Goal: Transaction & Acquisition: Book appointment/travel/reservation

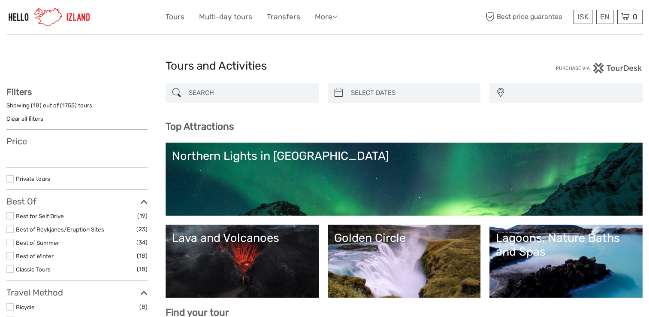
select select
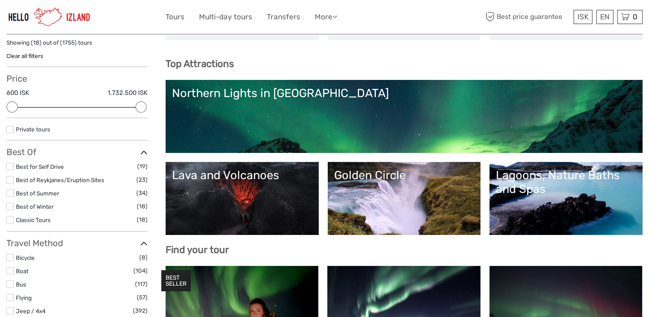
scroll to position [80, 0]
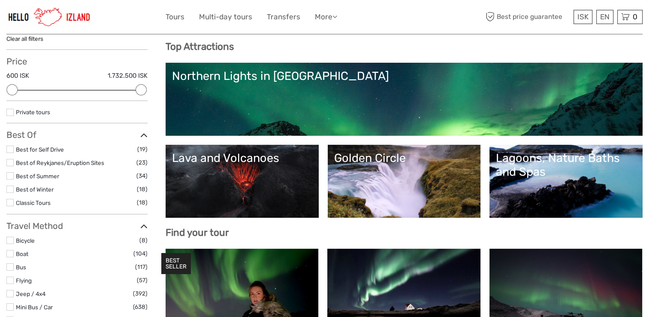
click at [419, 190] on link "Golden Circle" at bounding box center [404, 181] width 140 height 60
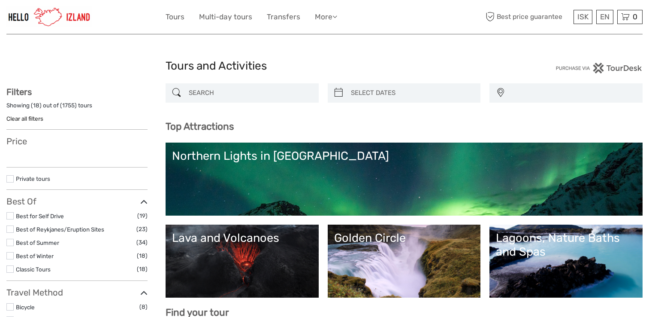
select select
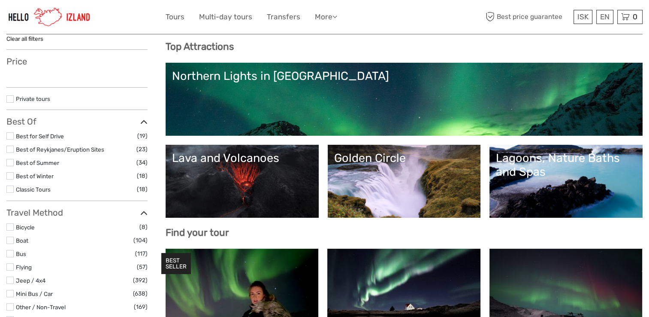
select select
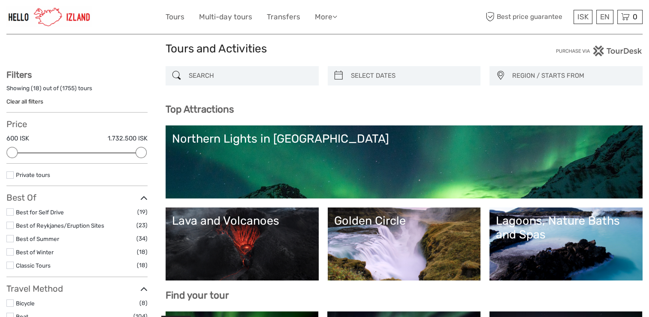
scroll to position [91, 0]
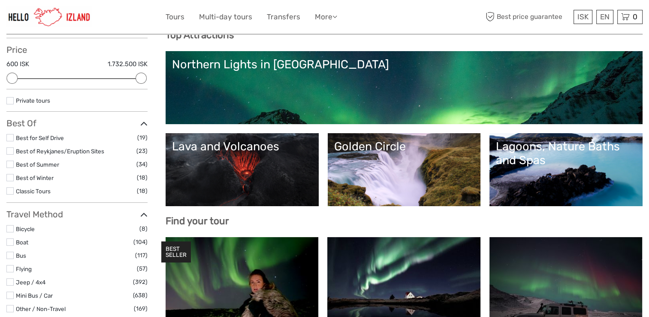
click at [362, 168] on link "Golden Circle" at bounding box center [404, 170] width 140 height 60
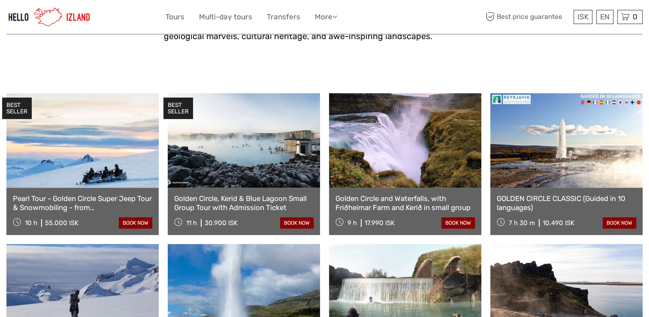
scroll to position [418, 0]
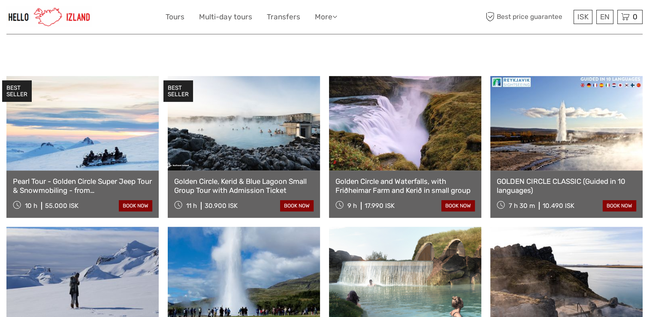
click at [563, 177] on link "GOLDEN CIRCLE CLASSIC (Guided in 10 languages)" at bounding box center [567, 186] width 140 height 18
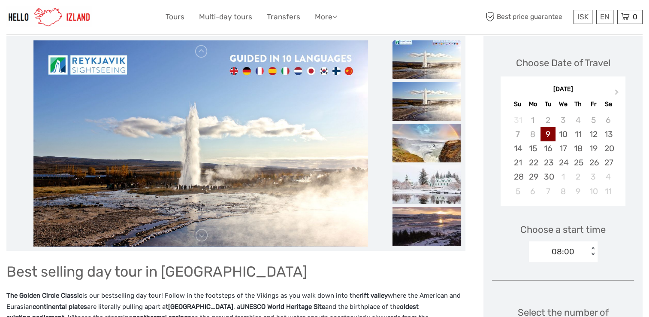
scroll to position [126, 0]
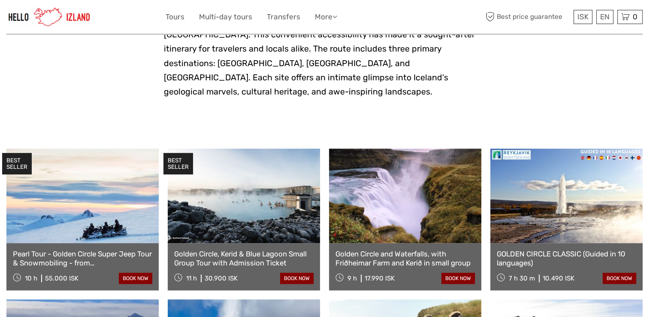
scroll to position [343, 0]
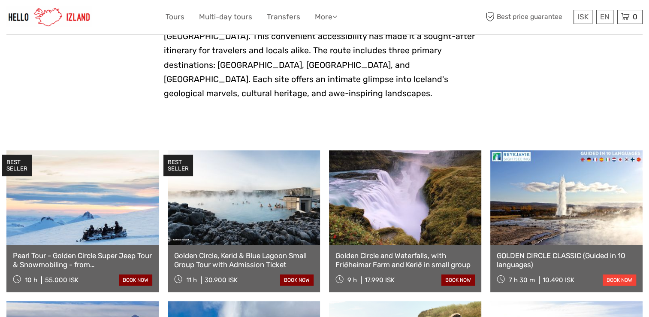
click at [626, 274] on link "book now" at bounding box center [619, 279] width 33 height 11
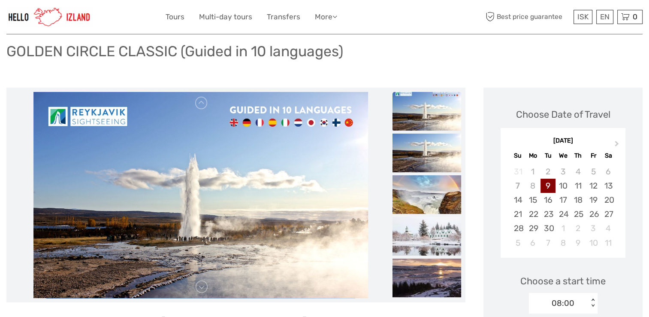
scroll to position [74, 0]
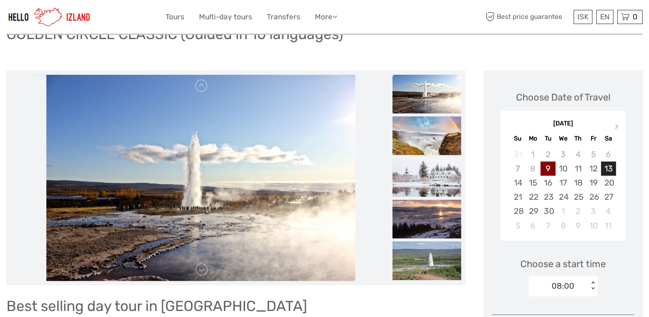
click at [611, 167] on div "13" at bounding box center [608, 168] width 15 height 14
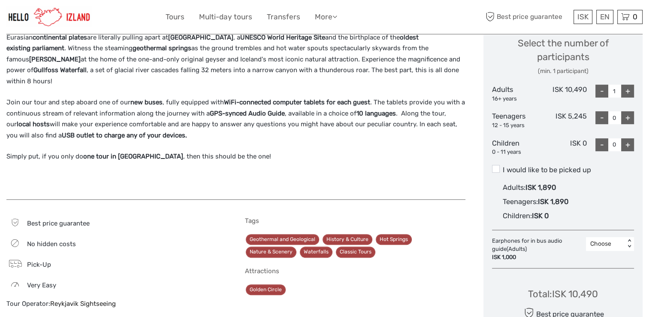
scroll to position [100, 0]
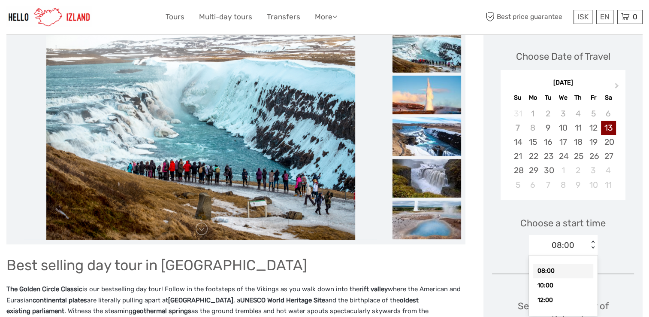
click at [594, 255] on div "option 08:00 selected, 1 of 3. 3 results available. Use Up and Down to choose o…" at bounding box center [563, 245] width 69 height 21
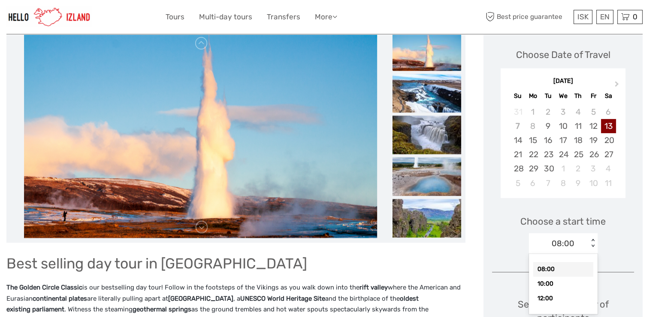
scroll to position [134, 0]
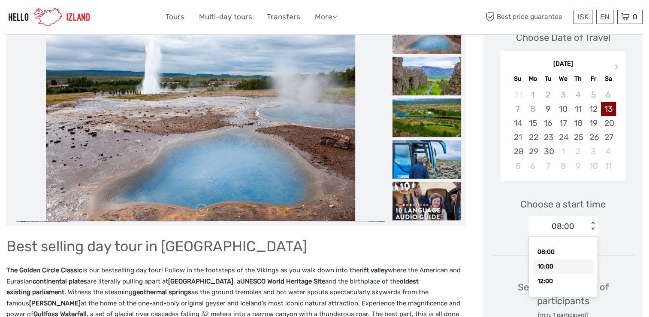
click at [551, 264] on div "10:00" at bounding box center [564, 266] width 60 height 15
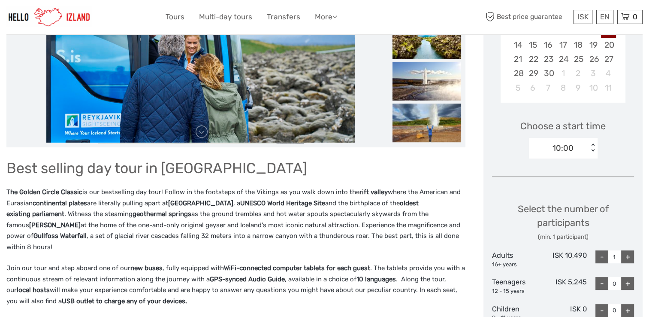
scroll to position [0, 0]
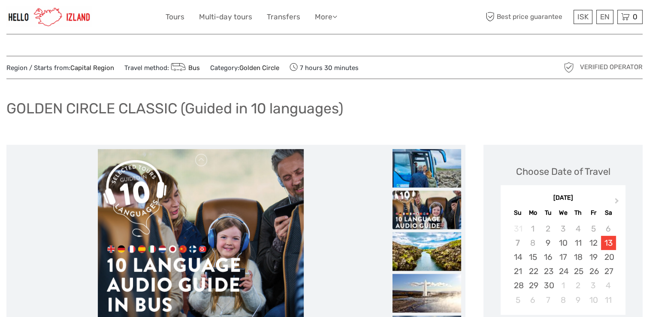
click at [611, 246] on div "13" at bounding box center [608, 243] width 15 height 14
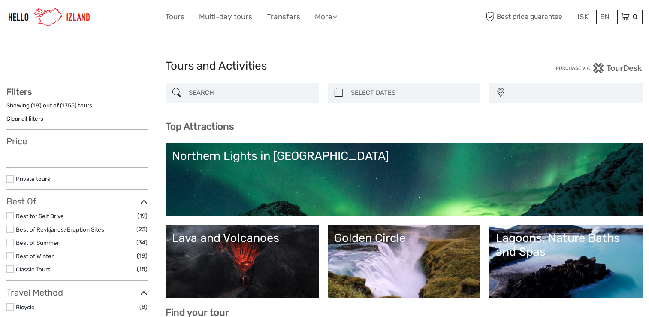
select select
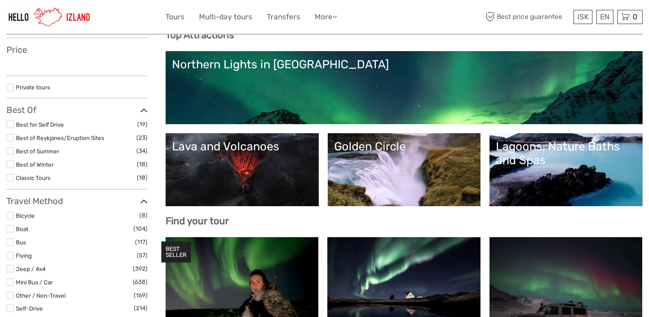
select select
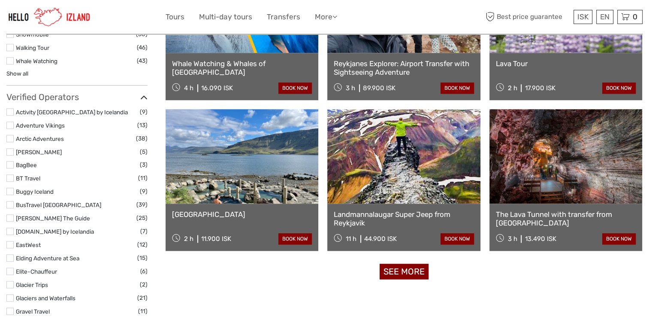
scroll to position [979, 0]
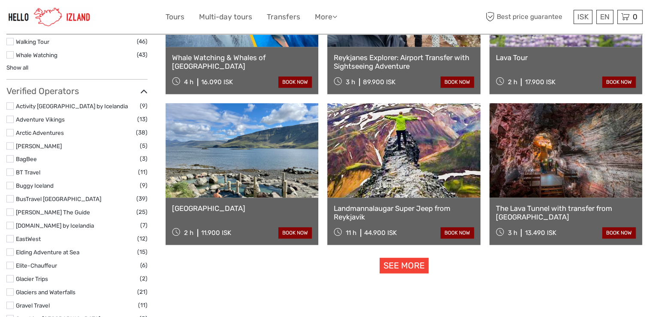
click at [415, 270] on link "See more" at bounding box center [404, 266] width 49 height 16
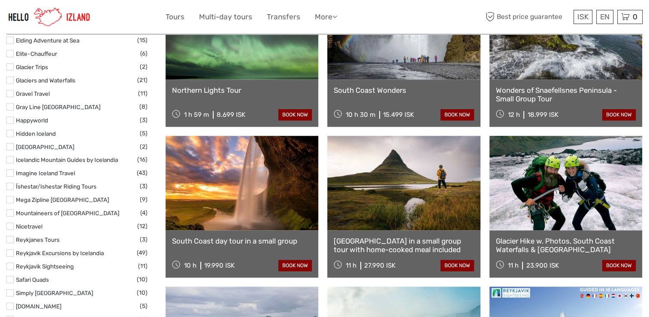
scroll to position [1219, 0]
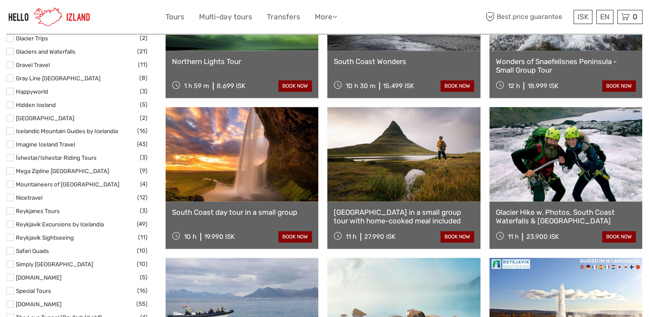
click at [424, 217] on link "Snæfellsnes Peninsula in a small group tour with home-cooked meal included" at bounding box center [404, 217] width 140 height 18
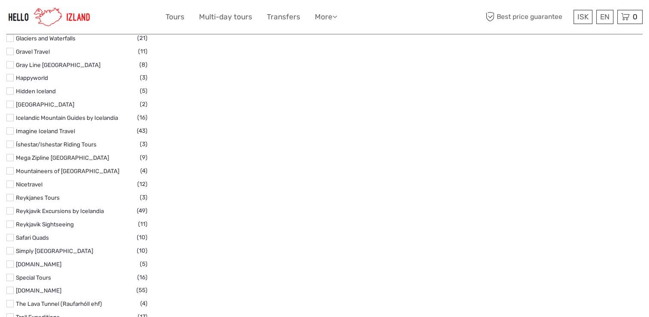
select select
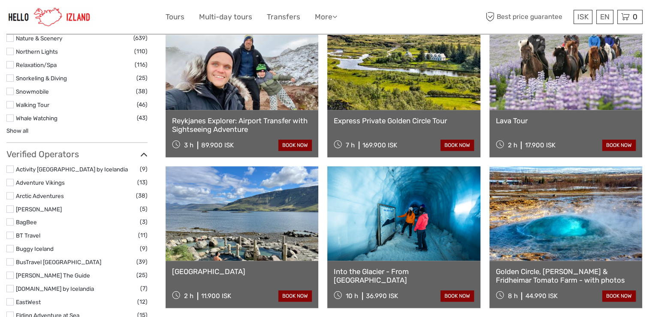
scroll to position [1193, 0]
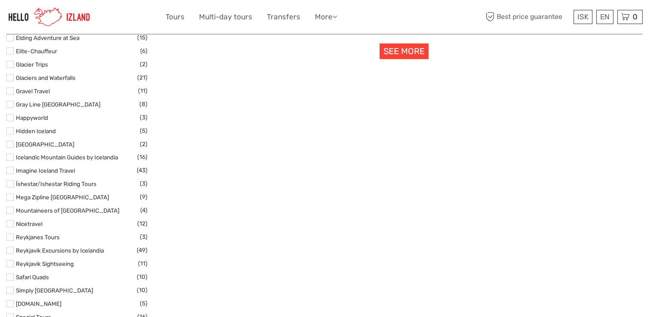
click at [403, 56] on link "See more" at bounding box center [404, 51] width 49 height 16
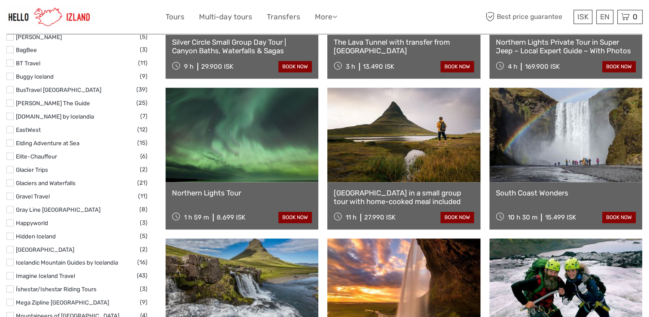
scroll to position [1042, 0]
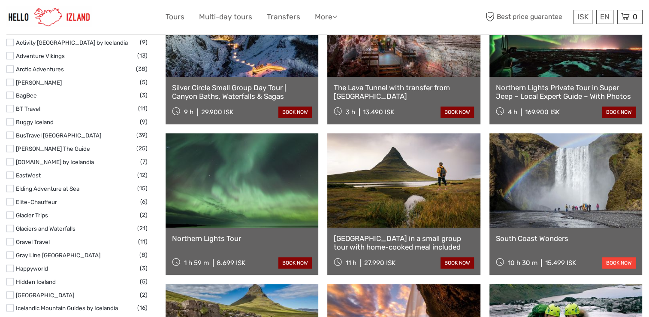
click at [613, 264] on link "book now" at bounding box center [619, 262] width 33 height 11
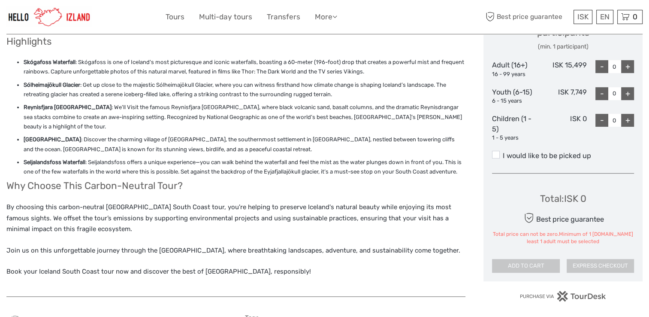
scroll to position [120, 0]
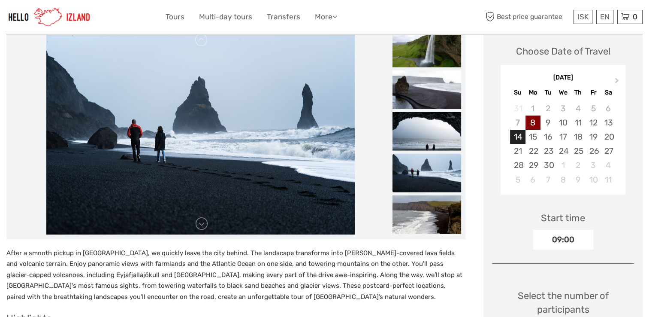
click at [520, 141] on div "14" at bounding box center [517, 137] width 15 height 14
click at [561, 238] on div "09:00" at bounding box center [564, 240] width 60 height 20
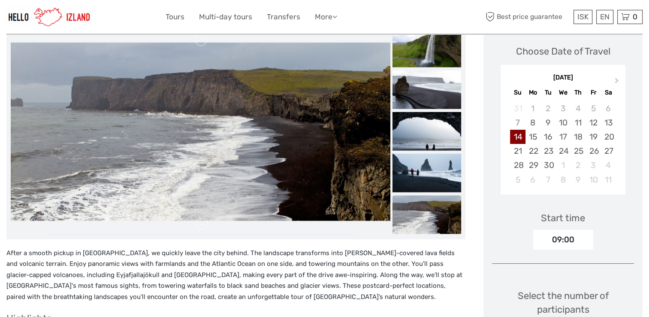
click at [584, 243] on div "09:00" at bounding box center [564, 240] width 60 height 20
click at [609, 118] on div "13" at bounding box center [608, 122] width 15 height 14
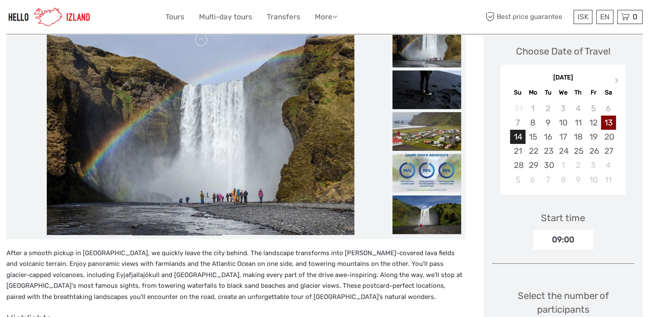
click at [521, 136] on div "14" at bounding box center [517, 137] width 15 height 14
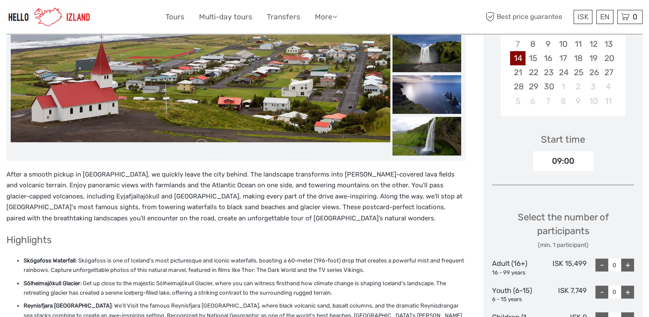
scroll to position [206, 0]
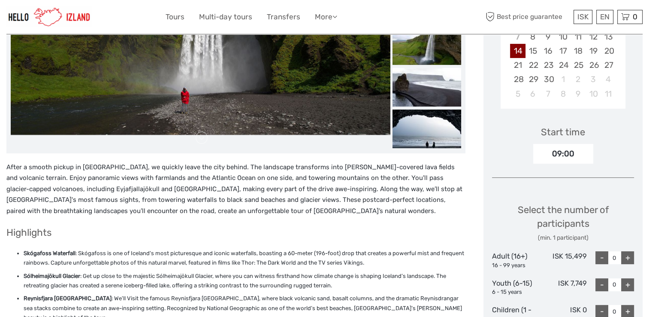
click at [628, 257] on div "+" at bounding box center [628, 257] width 13 height 13
type input "1"
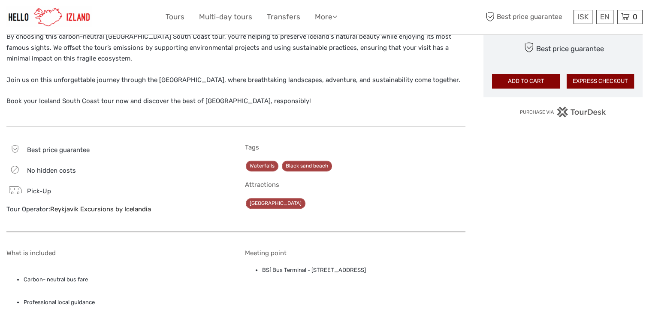
scroll to position [556, 0]
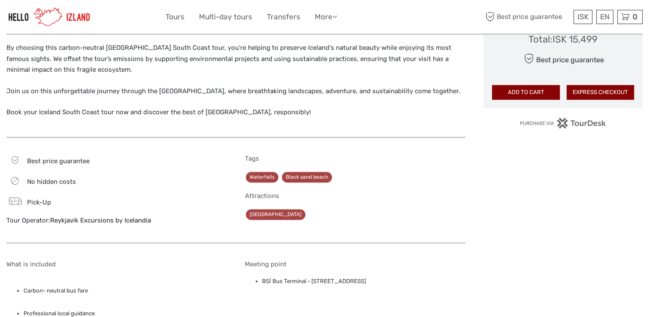
click at [115, 221] on link "Reykjavik Excursions by Icelandia" at bounding box center [100, 220] width 101 height 8
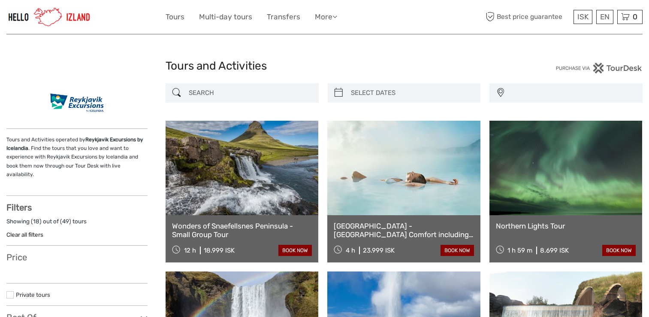
select select
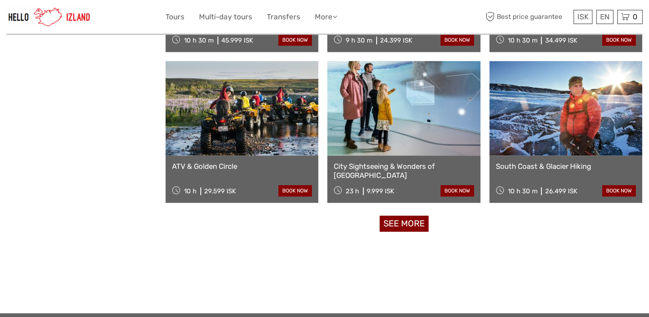
scroll to position [1004, 0]
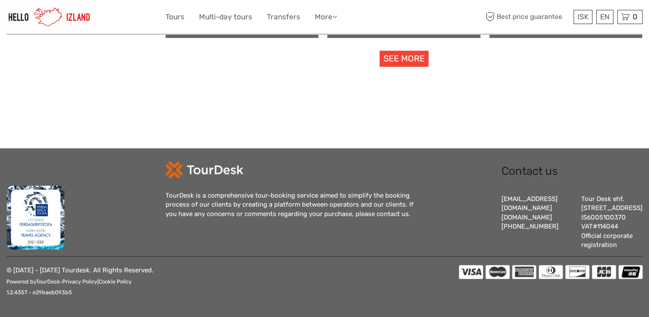
click at [409, 52] on link "See more" at bounding box center [404, 59] width 49 height 16
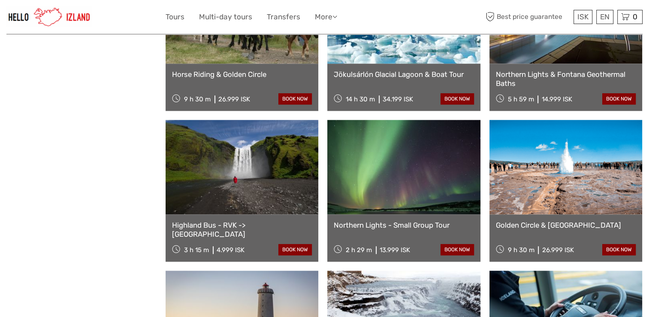
scroll to position [1119, 0]
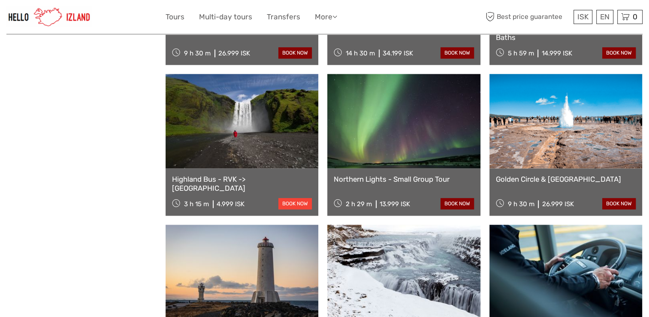
click at [297, 205] on link "book now" at bounding box center [295, 203] width 33 height 11
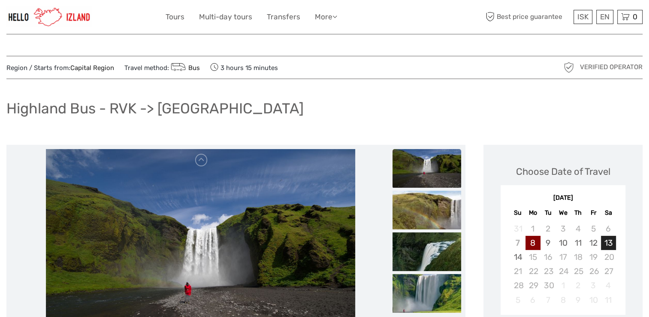
click at [611, 243] on div "13" at bounding box center [608, 243] width 15 height 14
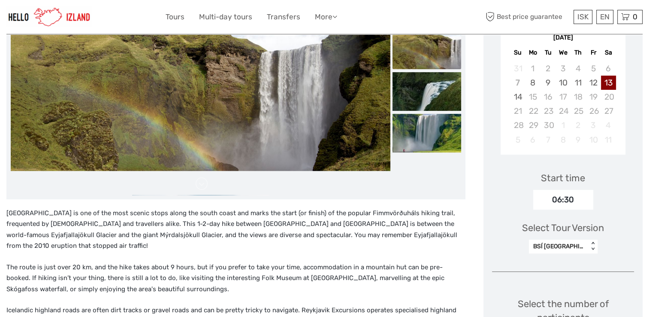
scroll to position [211, 0]
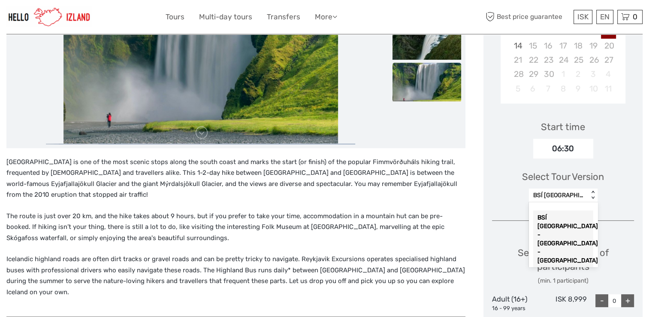
click at [593, 197] on div "< >" at bounding box center [593, 195] width 7 height 9
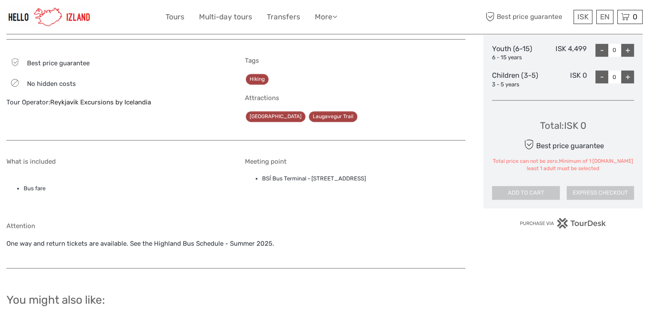
scroll to position [766, 0]
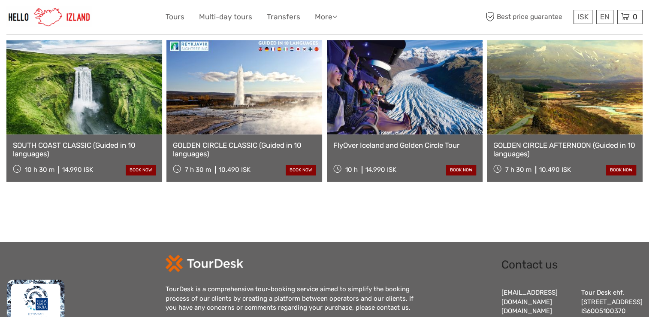
click at [76, 141] on link "SOUTH COAST CLASSIC (Guided in 10 languages)" at bounding box center [84, 150] width 143 height 18
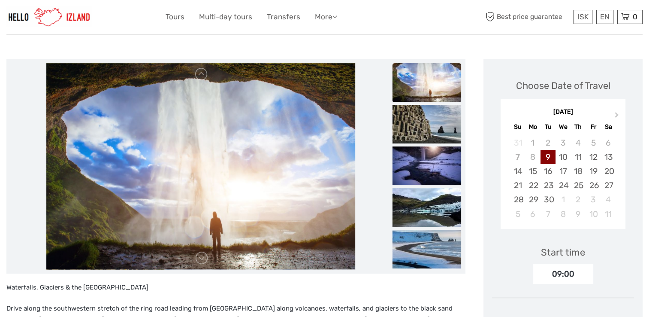
scroll to position [40, 0]
